Goal: Information Seeking & Learning: Find contact information

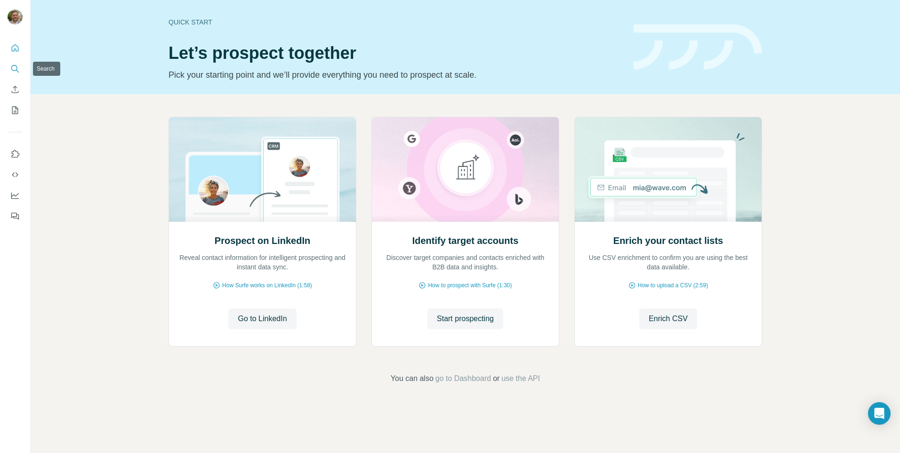
click at [13, 73] on icon "Search" at bounding box center [14, 68] width 9 height 9
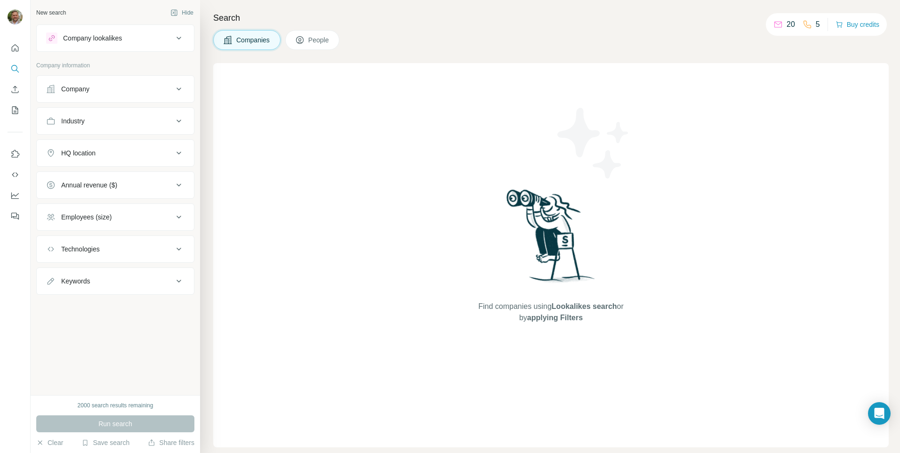
click at [119, 92] on div "Company" at bounding box center [109, 88] width 127 height 9
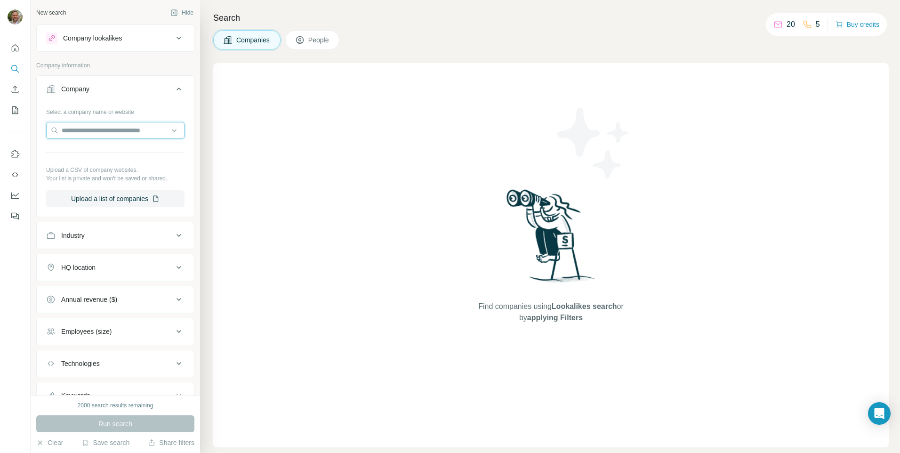
click at [102, 128] on input "text" at bounding box center [115, 130] width 138 height 17
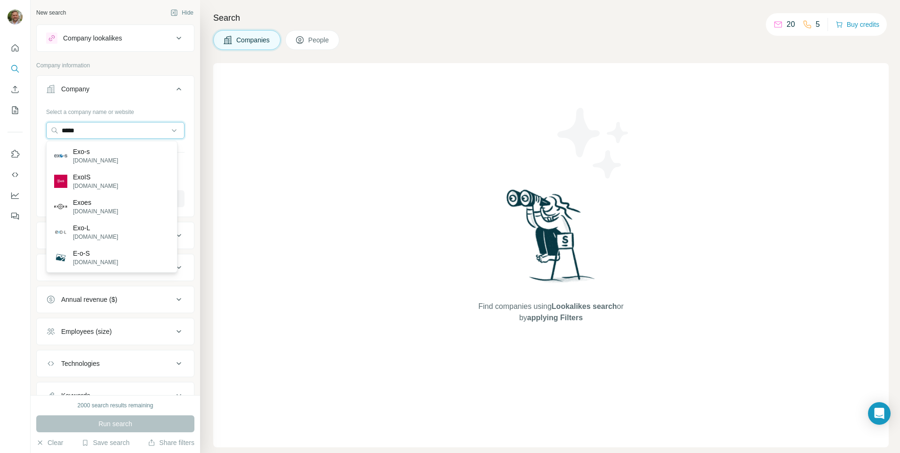
type input "*****"
click at [78, 155] on p "Exo-s" at bounding box center [95, 151] width 45 height 9
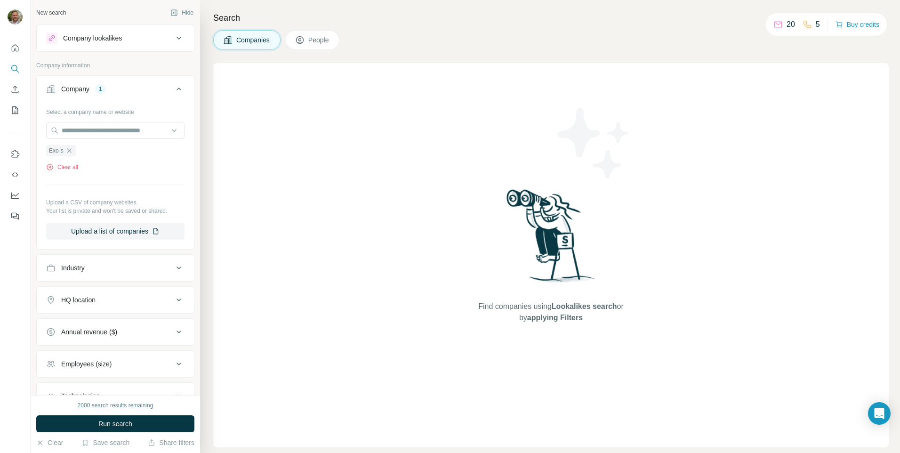
click at [255, 40] on span "Companies" at bounding box center [253, 39] width 34 height 9
click at [120, 302] on span "Run search" at bounding box center [115, 423] width 34 height 9
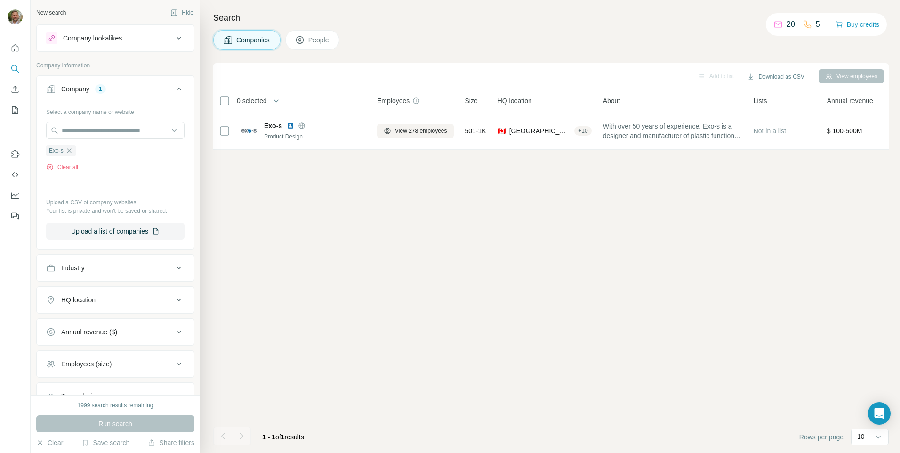
click at [310, 41] on span "People" at bounding box center [319, 39] width 22 height 9
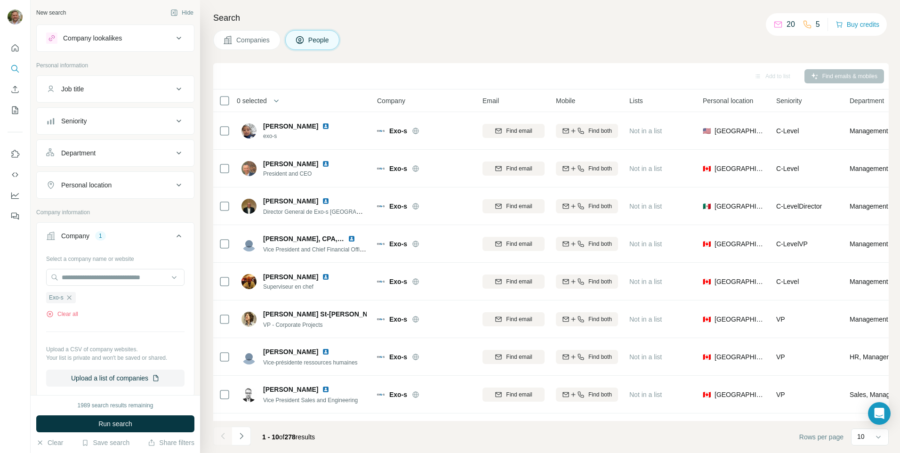
click at [143, 88] on div "Job title" at bounding box center [109, 88] width 127 height 9
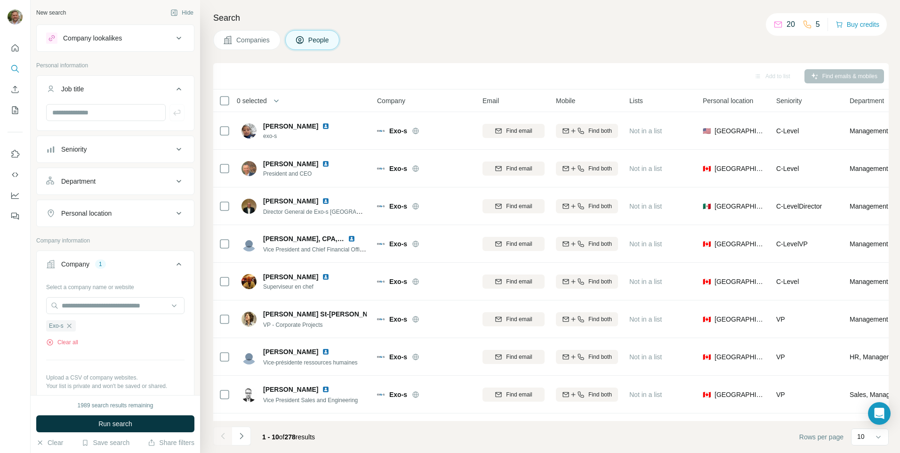
click at [143, 88] on div "Job title" at bounding box center [109, 88] width 127 height 9
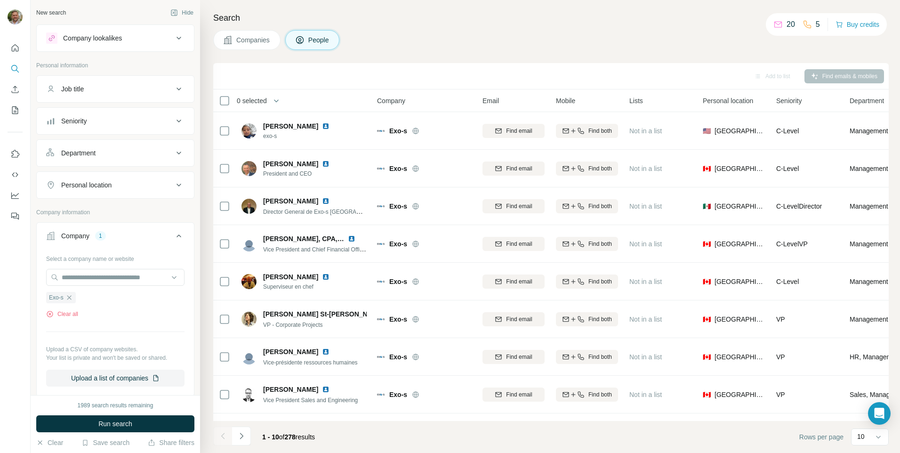
click at [139, 118] on div "Seniority" at bounding box center [109, 120] width 127 height 9
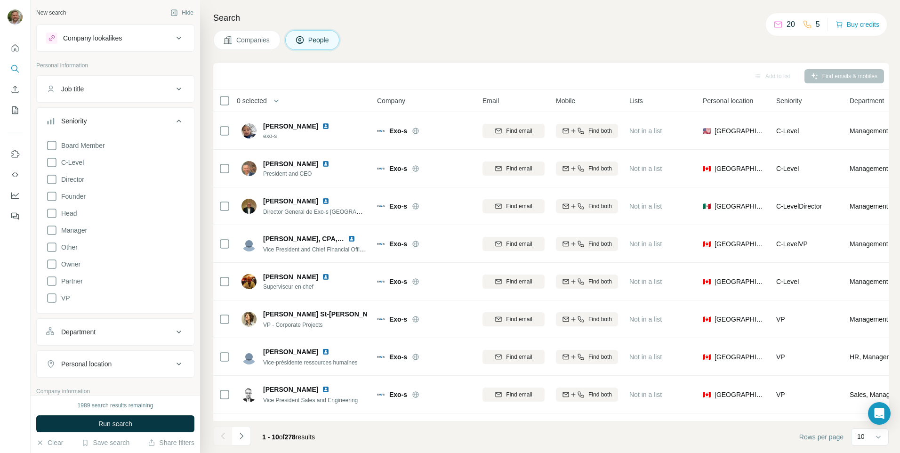
click at [51, 146] on icon at bounding box center [51, 145] width 11 height 11
click at [52, 301] on icon at bounding box center [51, 297] width 11 height 11
click at [52, 180] on icon at bounding box center [51, 179] width 11 height 11
click at [52, 180] on icon at bounding box center [52, 179] width 4 height 3
click at [108, 302] on span "Run search" at bounding box center [115, 423] width 34 height 9
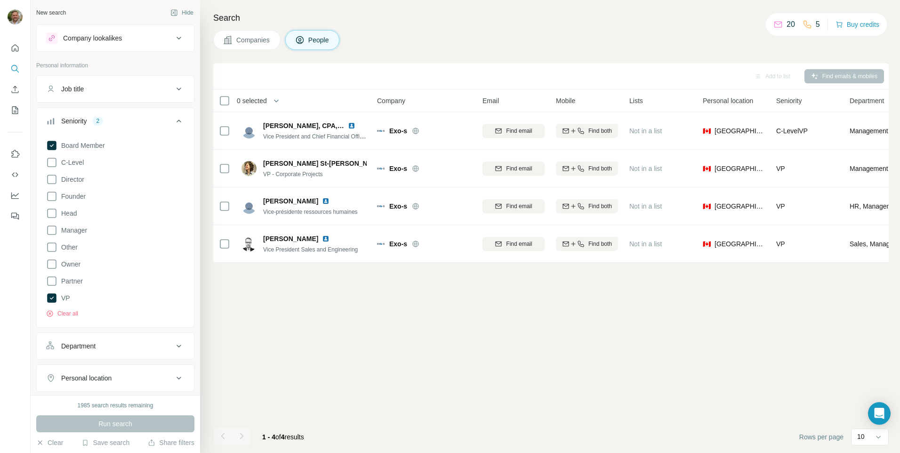
click at [51, 181] on icon at bounding box center [51, 179] width 11 height 11
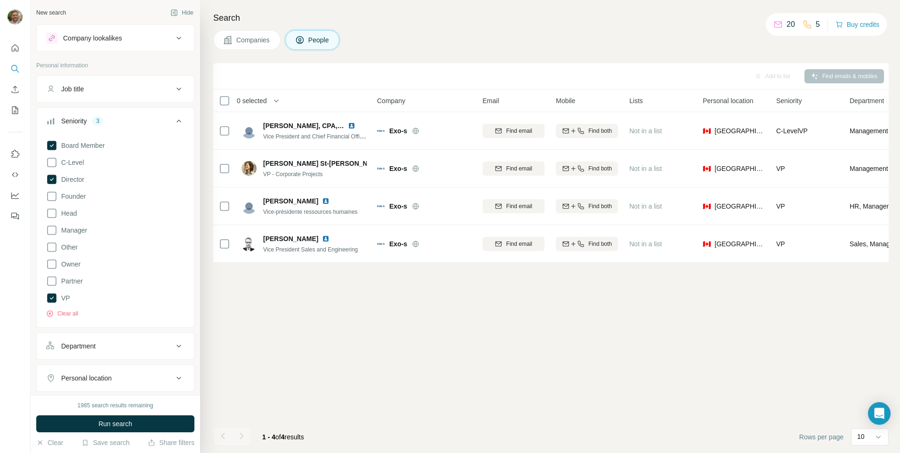
click at [51, 181] on icon at bounding box center [51, 179] width 9 height 9
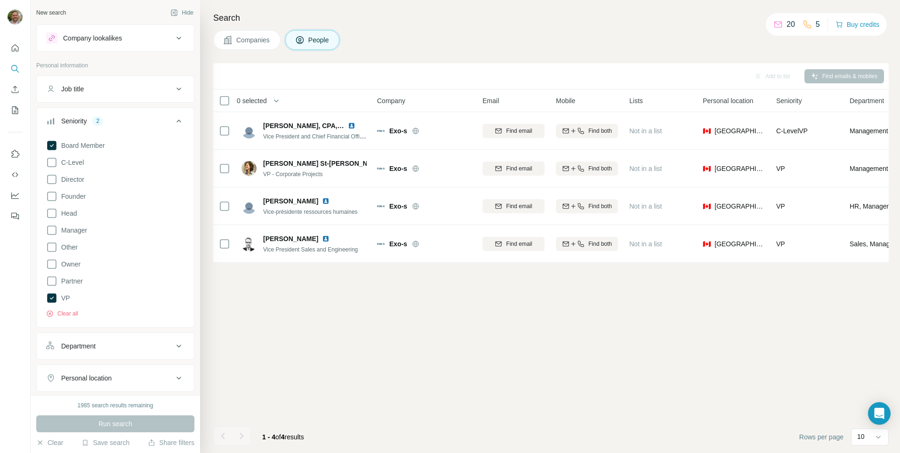
click at [49, 162] on icon at bounding box center [51, 162] width 11 height 11
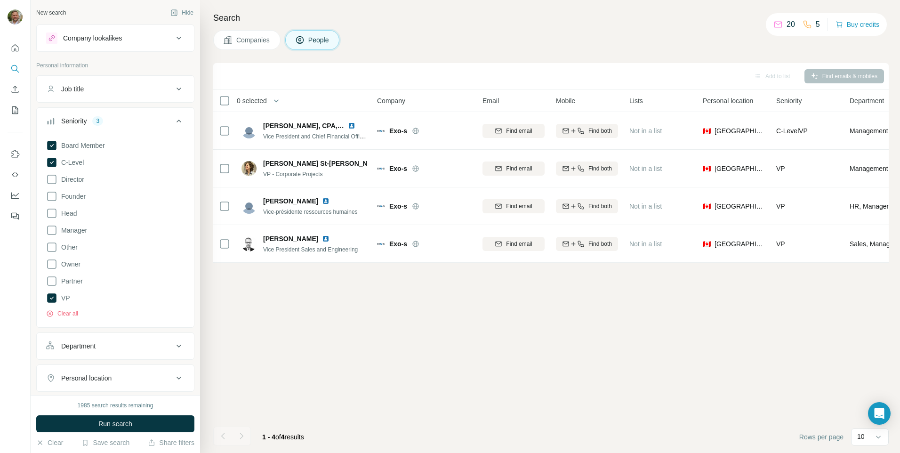
click at [117, 302] on span "Run search" at bounding box center [115, 423] width 34 height 9
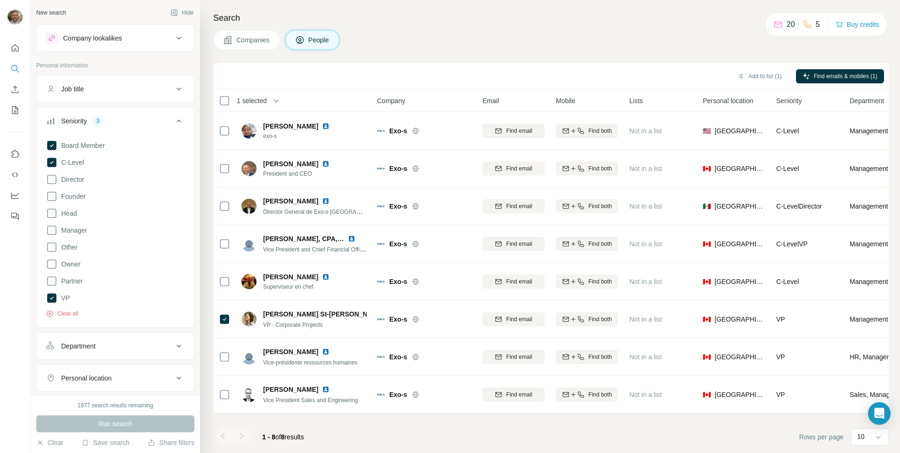
click at [53, 302] on button "Clear" at bounding box center [49, 442] width 27 height 9
click at [18, 112] on icon "My lists" at bounding box center [15, 110] width 6 height 8
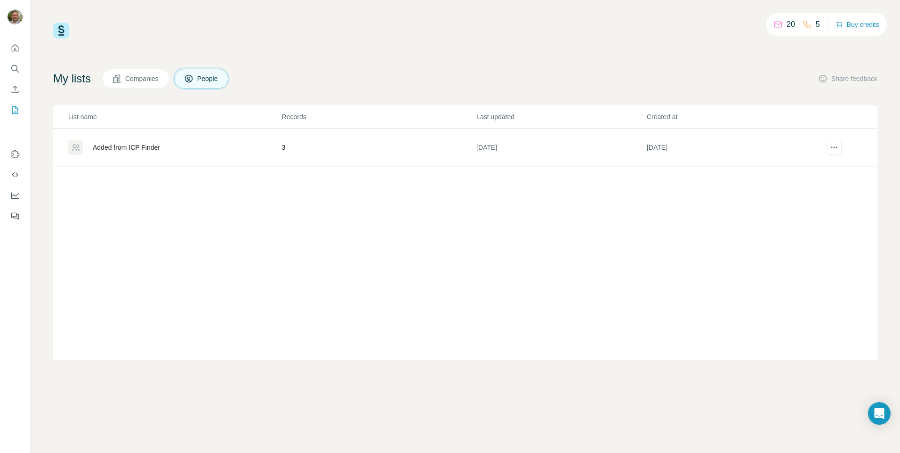
click at [139, 148] on div "Added from ICP Finder" at bounding box center [126, 147] width 67 height 9
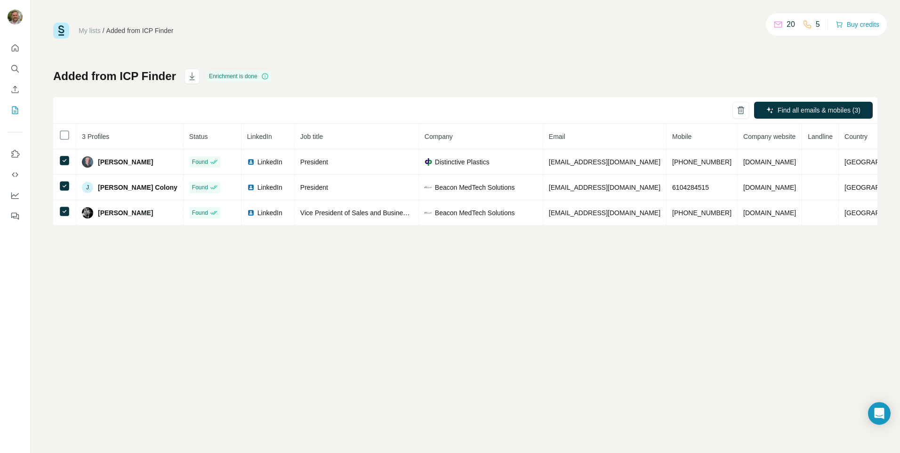
click at [108, 301] on div "My lists / Added from ICP Finder 20 5 Buy credits Added from ICP Finder Enrichm…" at bounding box center [466, 226] width 870 height 453
click at [120, 162] on span "[PERSON_NAME]" at bounding box center [125, 161] width 55 height 9
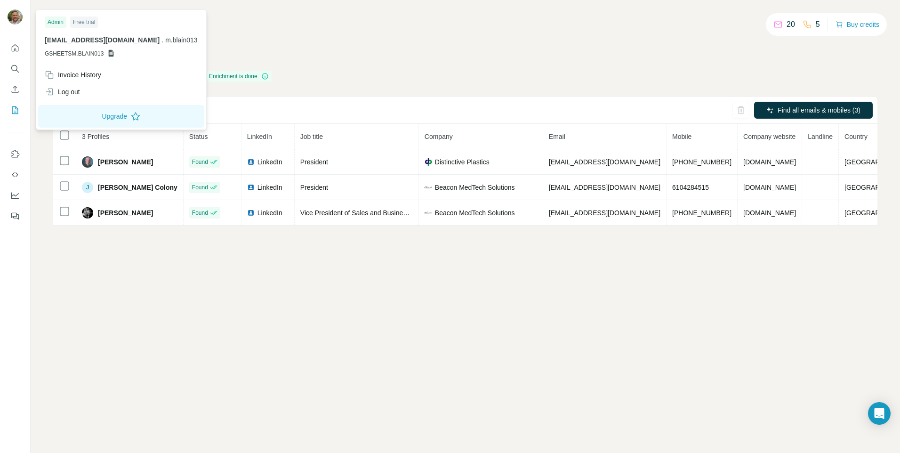
click at [13, 16] on img at bounding box center [15, 16] width 15 height 15
click at [85, 116] on button "Upgrade" at bounding box center [121, 116] width 166 height 23
click at [19, 49] on icon "Quick start" at bounding box center [14, 47] width 9 height 9
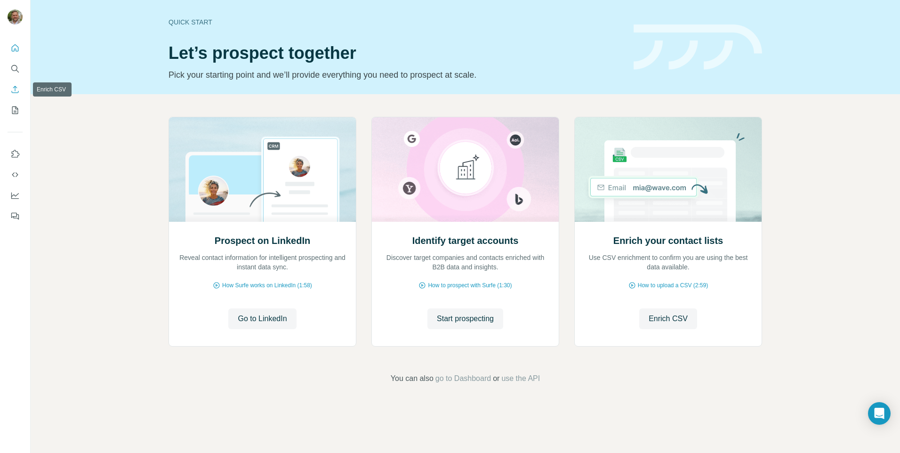
click at [15, 89] on icon "Enrich CSV" at bounding box center [14, 89] width 9 height 9
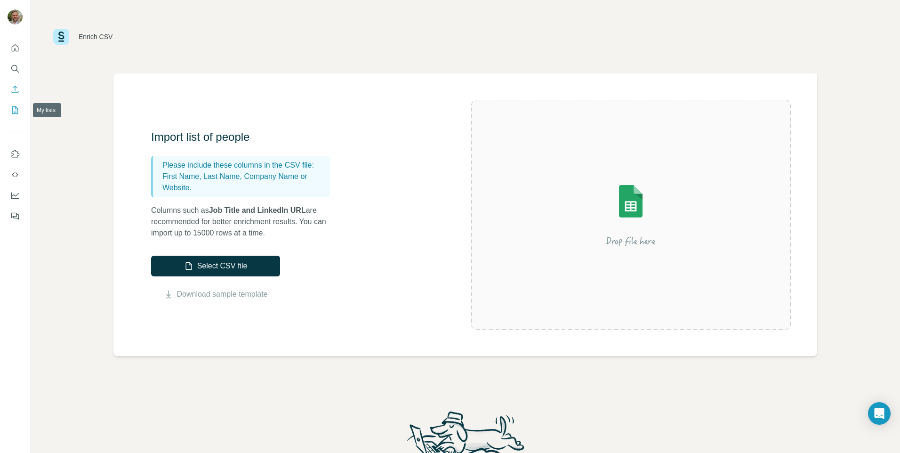
click at [18, 105] on icon "My lists" at bounding box center [14, 109] width 9 height 9
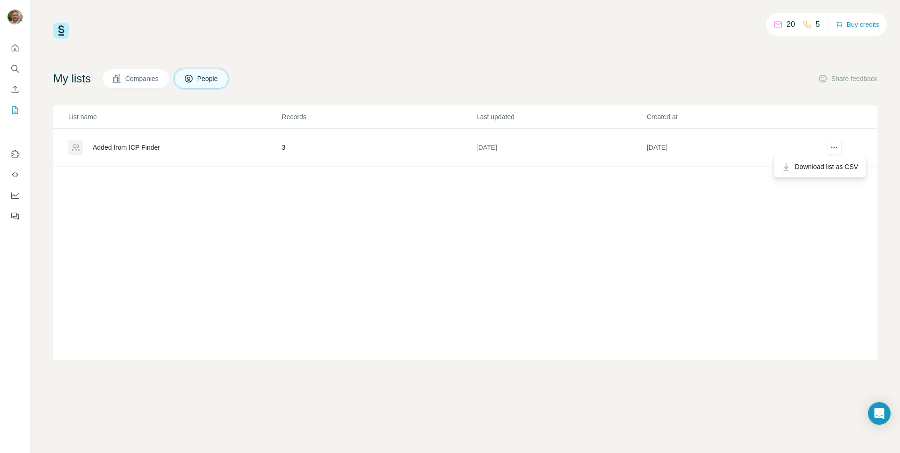
click at [599, 147] on icon "actions" at bounding box center [834, 147] width 1 height 1
click at [115, 146] on div "Added from ICP Finder" at bounding box center [126, 147] width 67 height 9
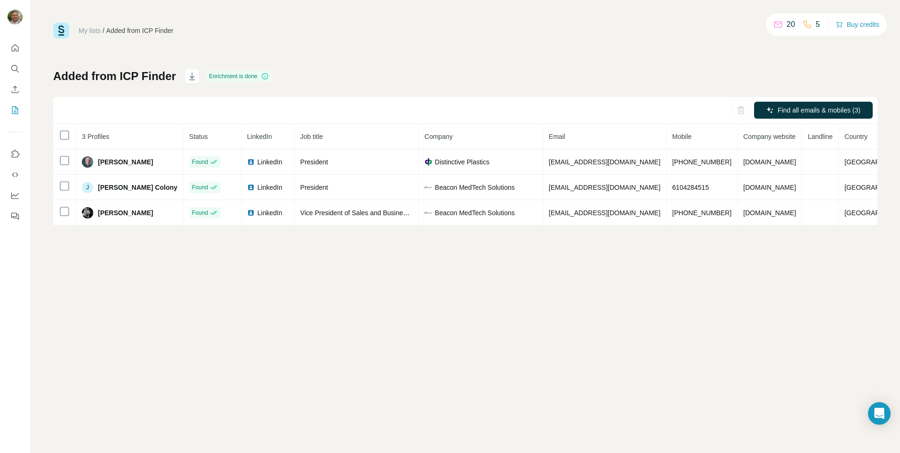
click at [131, 188] on span "[PERSON_NAME] Colony" at bounding box center [138, 187] width 80 height 9
click at [191, 75] on icon "button" at bounding box center [191, 76] width 9 height 9
click at [113, 302] on div "My lists / Added from ICP Finder 20 5 Buy credits Added from ICP Finder Enrichm…" at bounding box center [466, 226] width 870 height 453
